Goal: Task Accomplishment & Management: Manage account settings

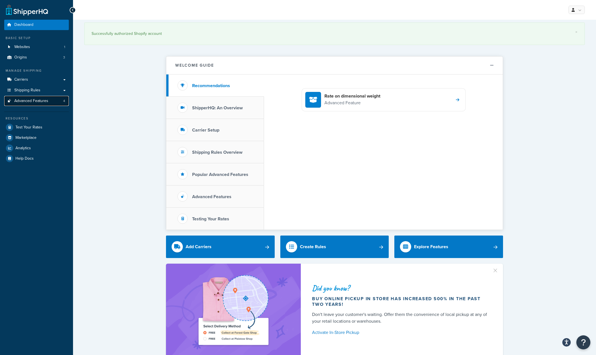
click at [48, 103] on link "Advanced Features 4" at bounding box center [36, 101] width 65 height 10
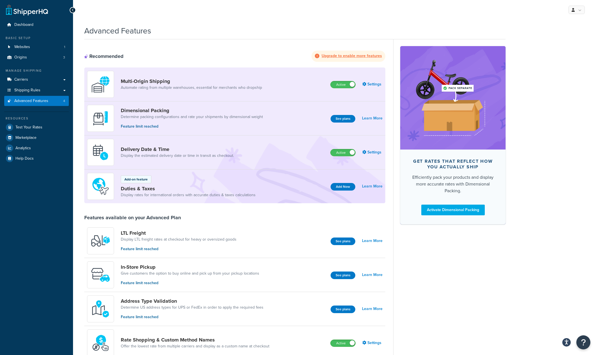
click at [347, 56] on strong "Upgrade to enable more features" at bounding box center [352, 56] width 60 height 6
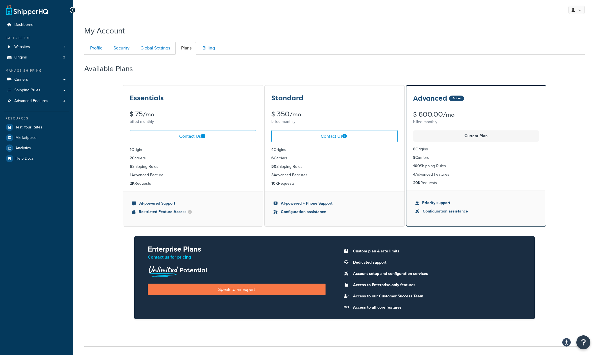
click at [370, 251] on li "Custom plan & rate limits" at bounding box center [435, 251] width 171 height 8
click at [351, 252] on li "Custom plan & rate limits" at bounding box center [435, 251] width 171 height 8
click at [36, 103] on span "Advanced Features" at bounding box center [31, 101] width 34 height 5
